Goal: Information Seeking & Learning: Find specific fact

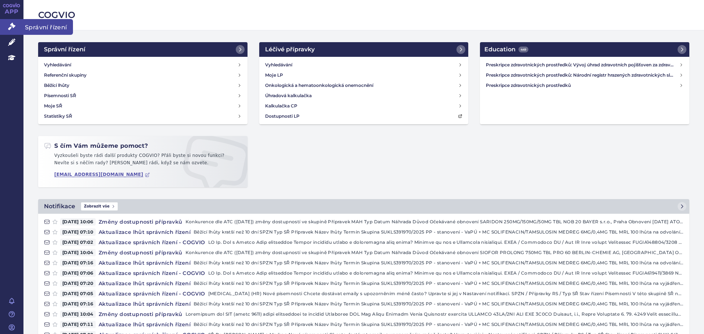
click at [11, 24] on icon at bounding box center [11, 26] width 7 height 7
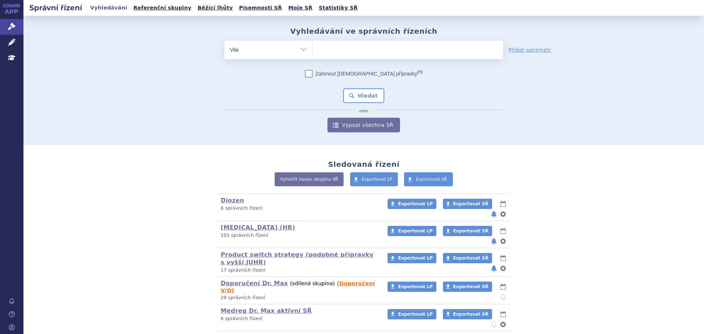
click at [358, 49] on ul at bounding box center [408, 48] width 190 height 15
click at [313, 49] on select at bounding box center [312, 49] width 0 height 18
type input "mo"
type input "mont"
type input "montel"
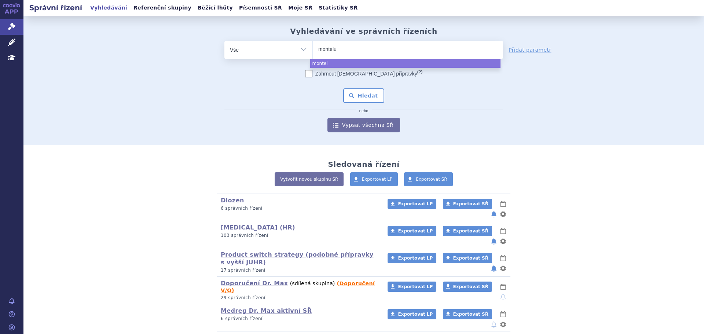
type input "monteluk"
type input "montelukas"
type input "[MEDICAL_DATA]"
type input "[MEDICAL_DATA] me"
type input "[MEDICAL_DATA] medr"
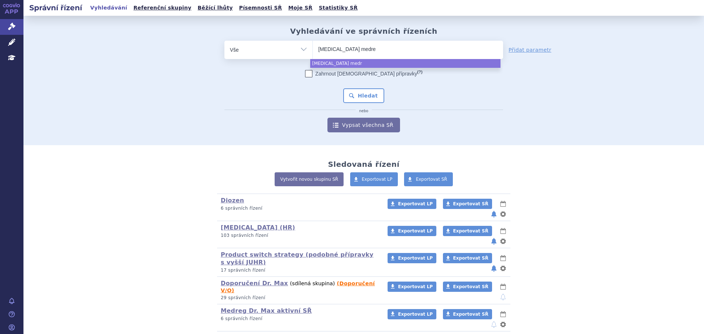
type input "[MEDICAL_DATA] medreg"
select select "[MEDICAL_DATA] medreg"
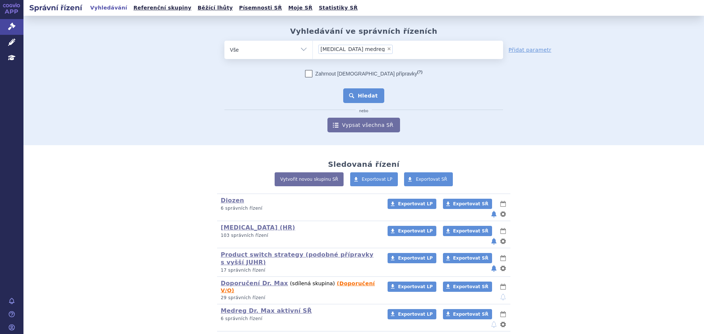
click at [374, 96] on button "Hledat" at bounding box center [363, 95] width 41 height 15
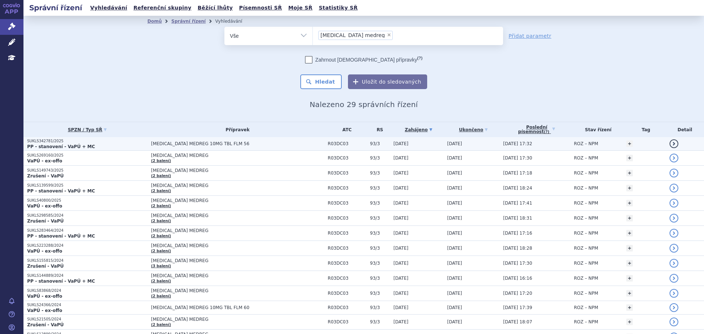
click at [128, 143] on p "SUKLS342781/2025" at bounding box center [87, 141] width 120 height 5
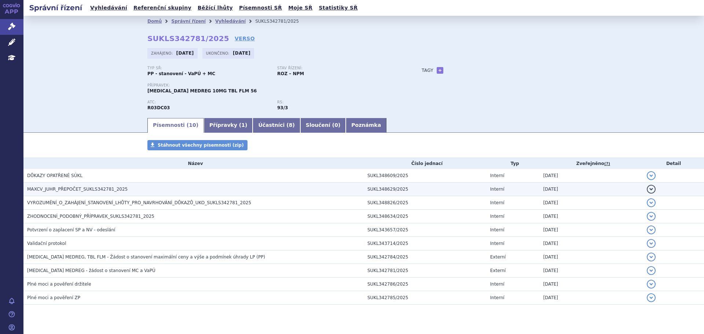
click at [647, 190] on button "detail" at bounding box center [651, 189] width 9 height 9
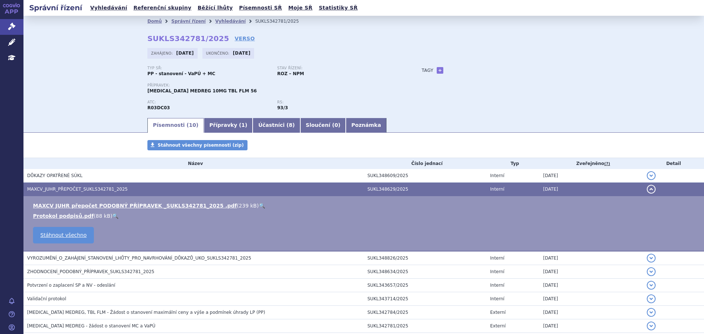
click at [259, 204] on link "🔍" at bounding box center [262, 206] width 6 height 6
